Goal: Information Seeking & Learning: Learn about a topic

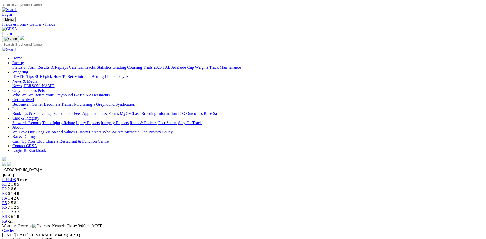
click at [301, 205] on div "R6 7 1 2 5" at bounding box center [243, 207] width 482 height 5
click at [7, 209] on span "R7" at bounding box center [4, 211] width 5 height 4
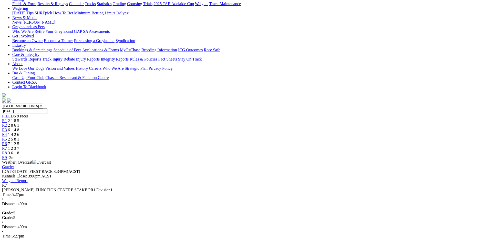
scroll to position [51, 0]
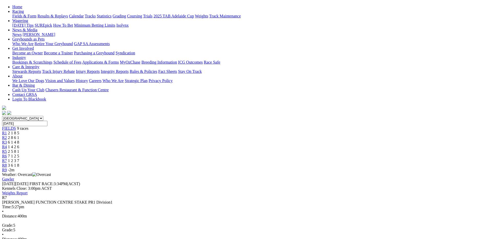
click at [7, 163] on span "R8" at bounding box center [4, 165] width 5 height 4
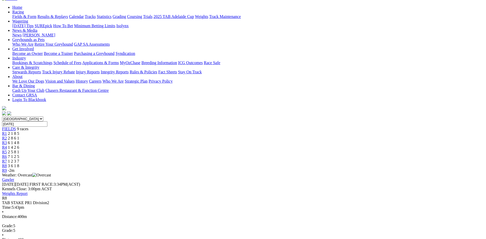
scroll to position [26, 0]
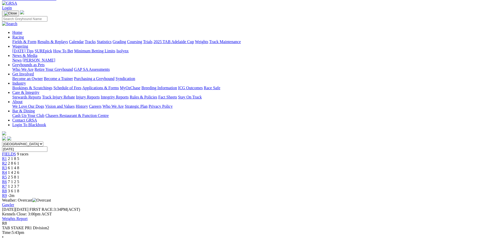
click at [7, 193] on link "R9" at bounding box center [4, 195] width 5 height 4
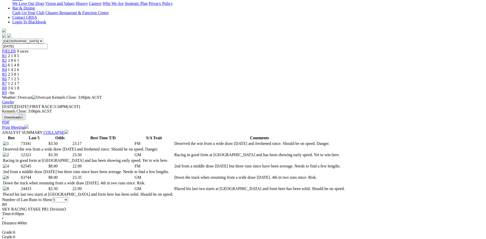
scroll to position [77, 0]
